Goal: Task Accomplishment & Management: Manage account settings

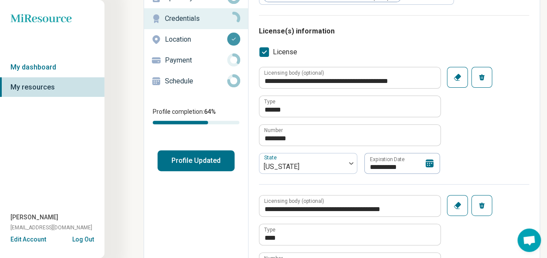
click at [429, 164] on icon at bounding box center [429, 164] width 8 height 8
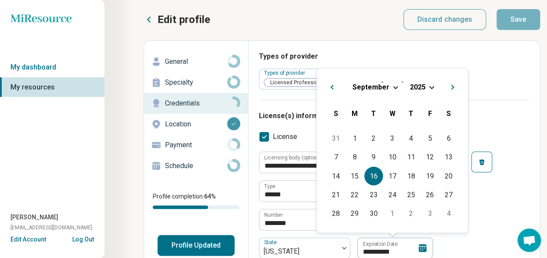
click at [427, 84] on div "[DATE]" at bounding box center [392, 86] width 137 height 9
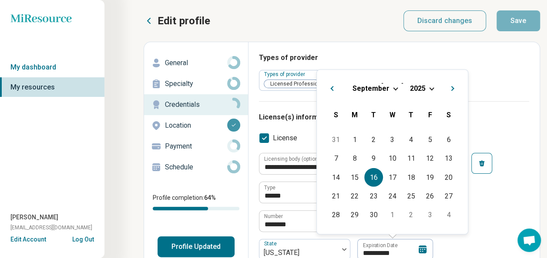
click at [429, 87] on span "Choose Date" at bounding box center [431, 88] width 5 height 5
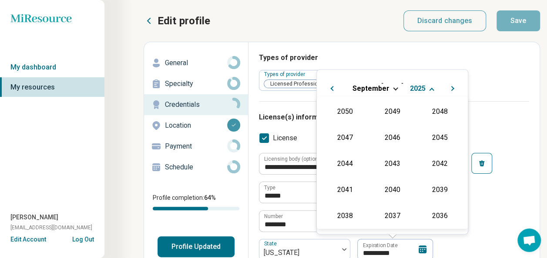
scroll to position [157, 0]
click at [437, 137] on div "2027" at bounding box center [439, 137] width 42 height 16
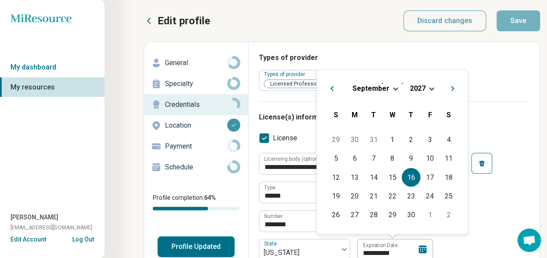
click at [412, 180] on div "16" at bounding box center [410, 177] width 19 height 19
type textarea "*"
type input "**********"
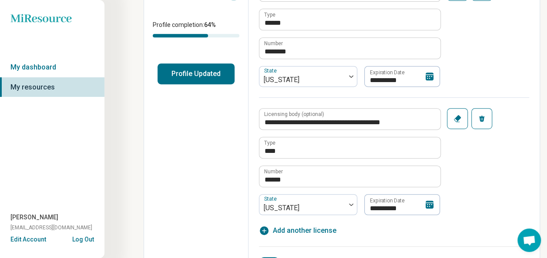
click at [432, 206] on icon at bounding box center [429, 205] width 8 height 8
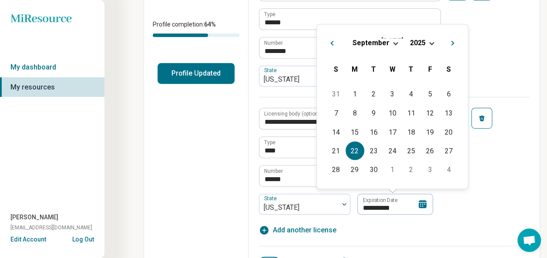
click at [429, 43] on span "Choose Date" at bounding box center [431, 42] width 5 height 5
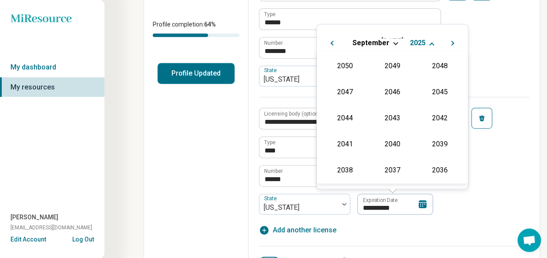
scroll to position [157, 0]
click at [430, 96] on div "2027" at bounding box center [439, 91] width 42 height 16
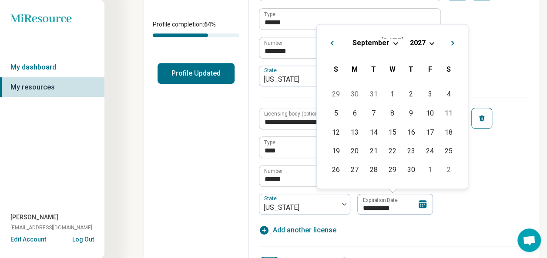
click at [495, 196] on div "**********" at bounding box center [394, 156] width 270 height 118
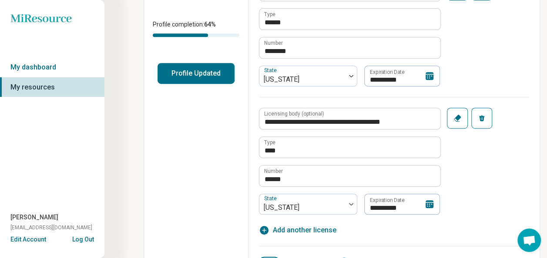
click at [429, 207] on icon at bounding box center [429, 204] width 8 height 8
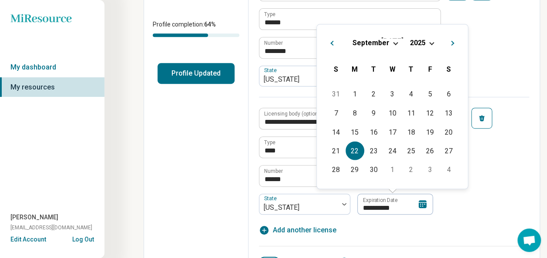
click at [428, 37] on h2 "[DATE]" at bounding box center [392, 41] width 137 height 13
click at [425, 43] on div "[DATE]" at bounding box center [392, 42] width 137 height 9
click at [419, 42] on span "2025" at bounding box center [418, 43] width 16 height 8
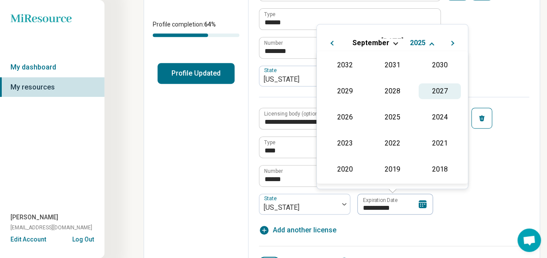
click at [432, 88] on div "2027" at bounding box center [439, 91] width 42 height 16
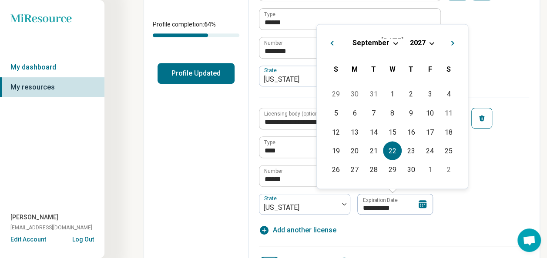
click at [394, 154] on div "22" at bounding box center [392, 150] width 19 height 19
type input "**********"
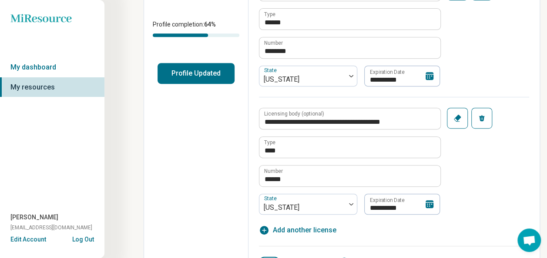
click at [490, 180] on div "**********" at bounding box center [394, 156] width 270 height 118
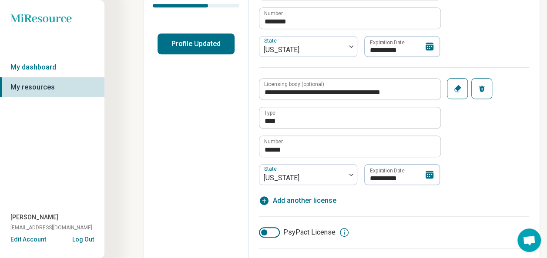
scroll to position [0, 0]
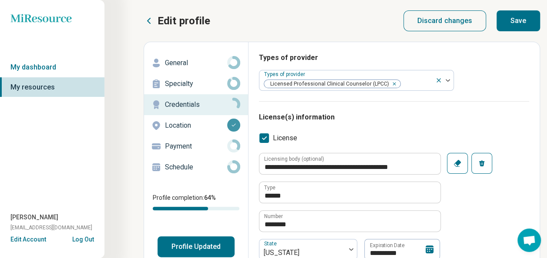
click at [519, 25] on button "Save" at bounding box center [517, 20] width 43 height 21
click at [514, 80] on div "Types of provider Types of provider Licensed Professional Clinical Counselor (L…" at bounding box center [394, 77] width 270 height 49
click at [237, 64] on circle at bounding box center [233, 62] width 10 height 10
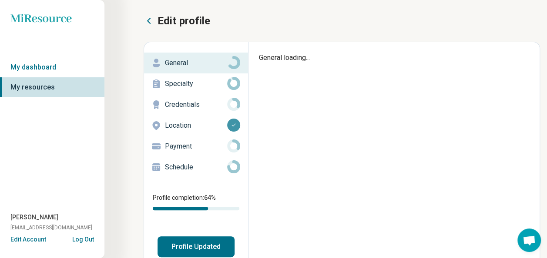
type textarea "*"
